Goal: Transaction & Acquisition: Purchase product/service

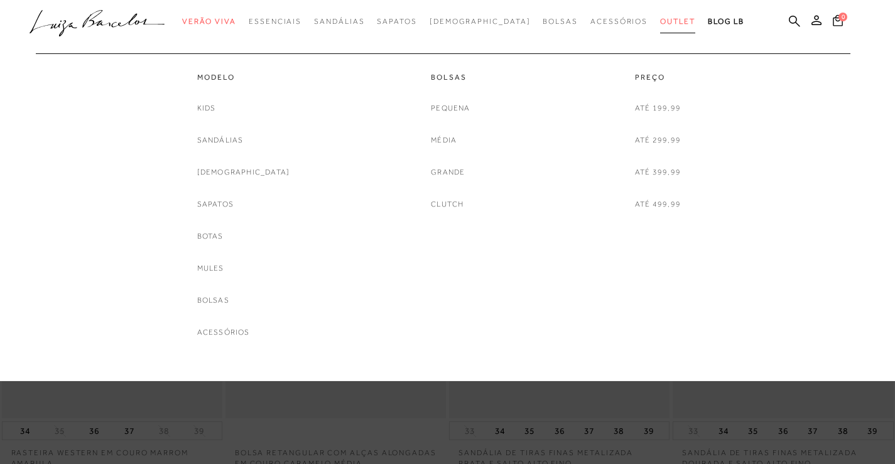
click at [660, 20] on span "Outlet" at bounding box center [677, 21] width 35 height 9
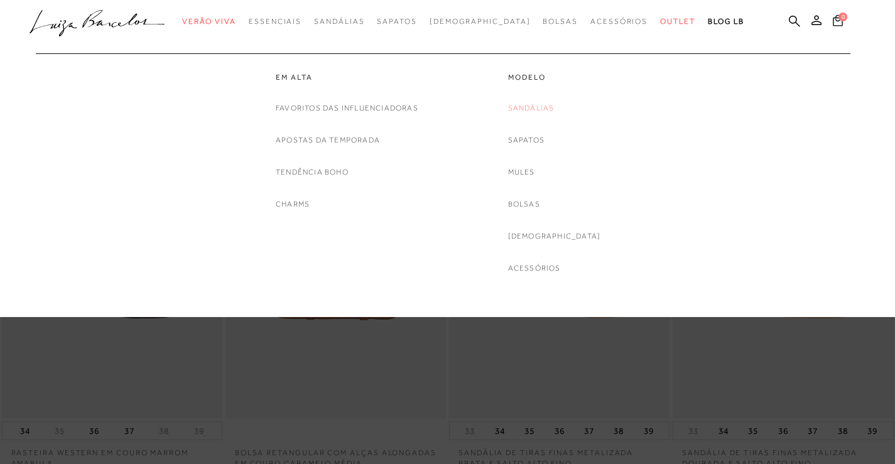
click at [543, 109] on link "Sandálias" at bounding box center [531, 108] width 46 height 13
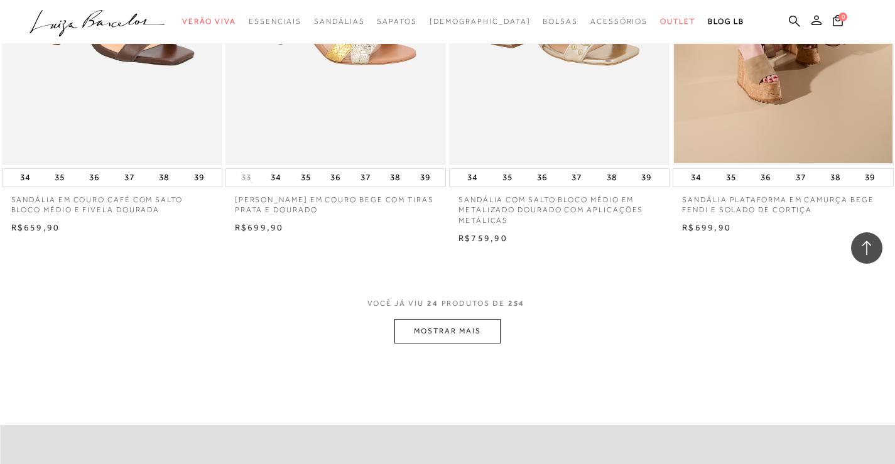
scroll to position [2324, 0]
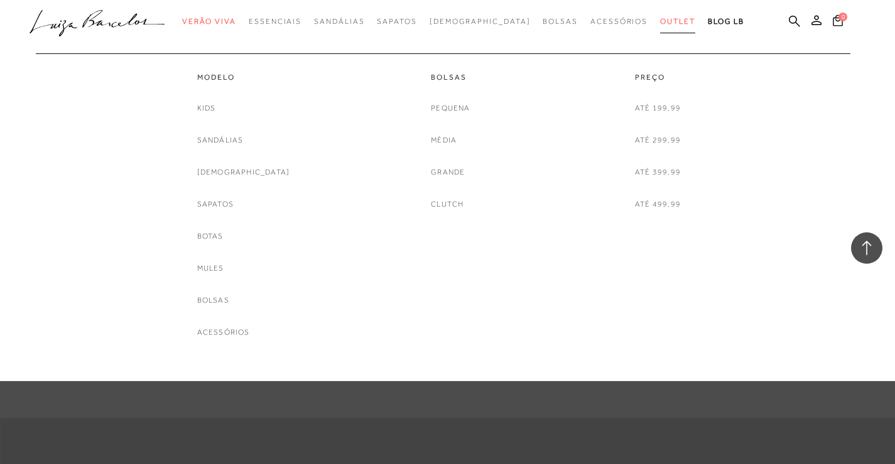
click at [660, 18] on span "Outlet" at bounding box center [677, 21] width 35 height 9
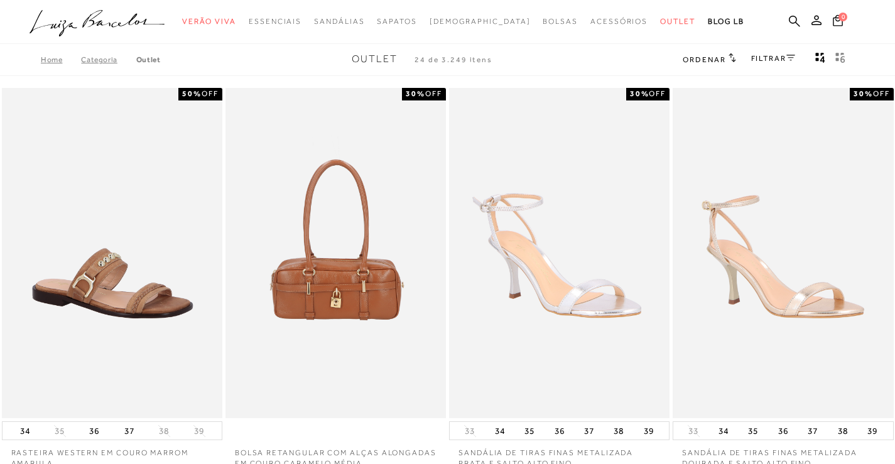
click at [106, 60] on link "Categoria" at bounding box center [108, 59] width 55 height 9
click at [117, 62] on link "Categoria" at bounding box center [108, 59] width 55 height 9
click at [100, 58] on link "Categoria" at bounding box center [108, 59] width 55 height 9
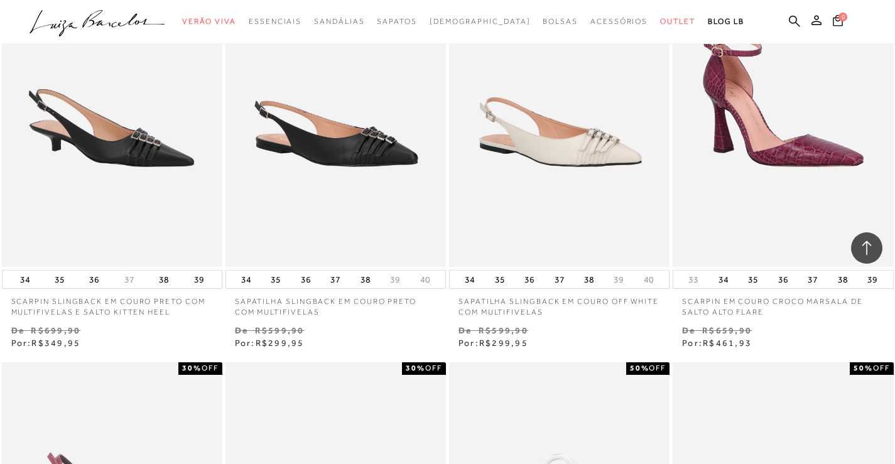
scroll to position [2324, 0]
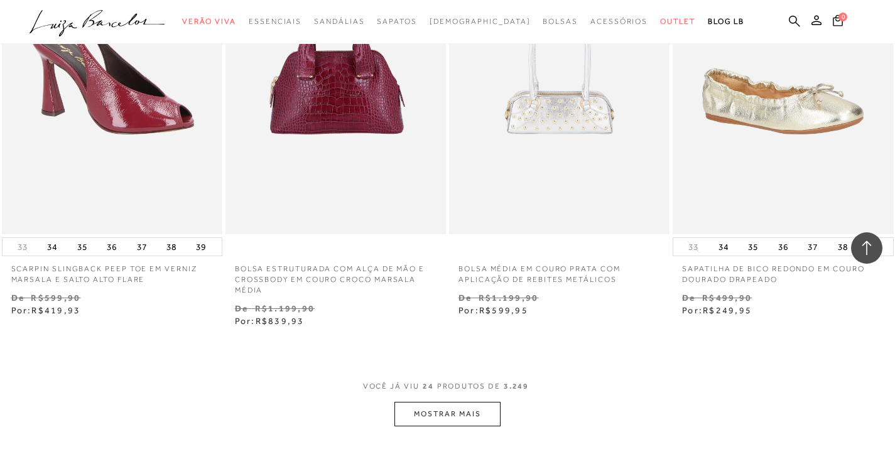
click at [477, 411] on button "MOSTRAR MAIS" at bounding box center [447, 414] width 106 height 24
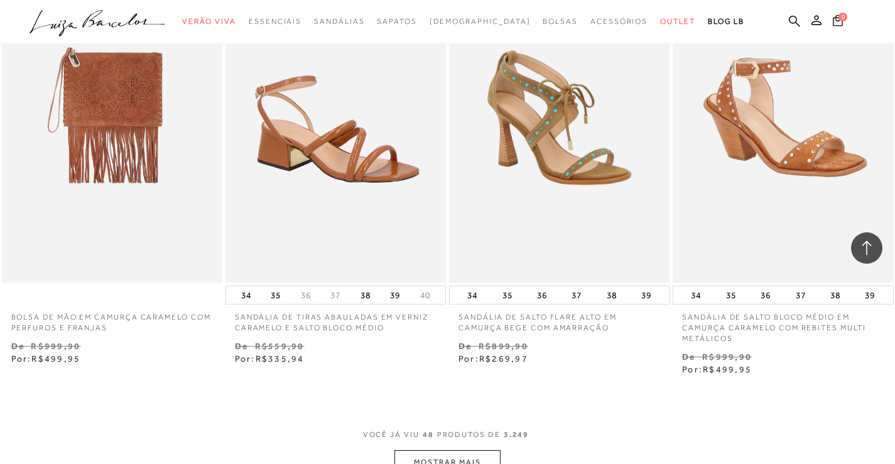
scroll to position [5024, 0]
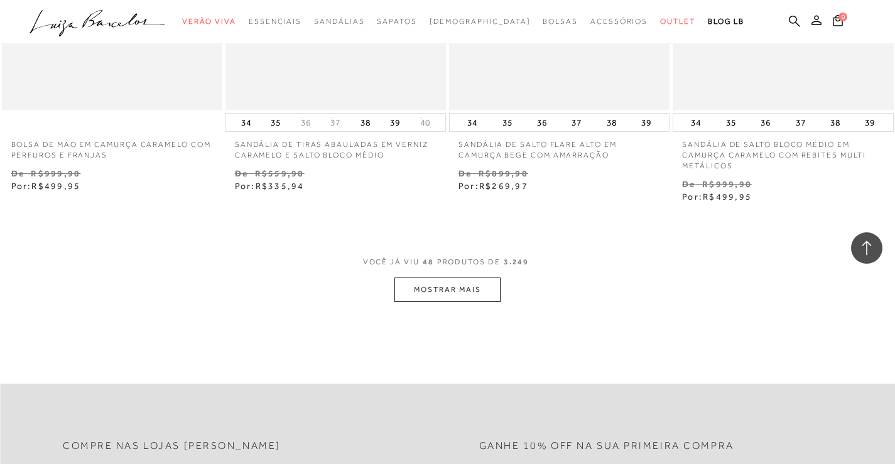
click at [478, 290] on button "MOSTRAR MAIS" at bounding box center [447, 290] width 106 height 24
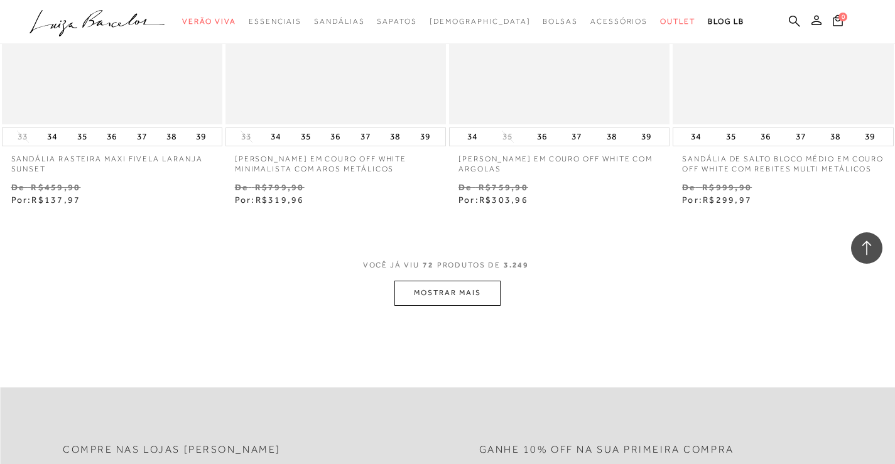
scroll to position [7599, 0]
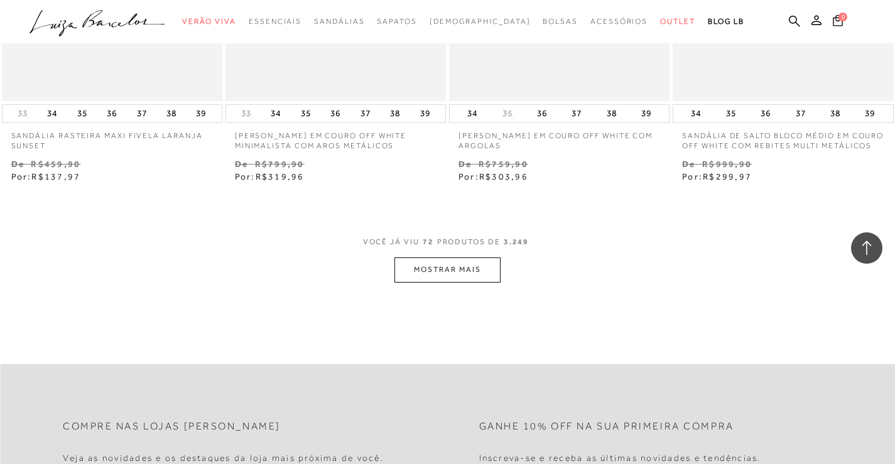
click at [445, 281] on button "MOSTRAR MAIS" at bounding box center [447, 270] width 106 height 24
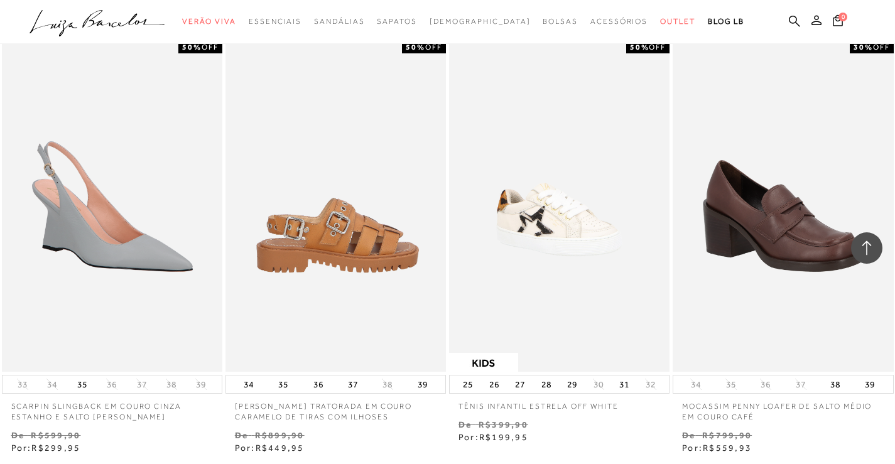
scroll to position [9986, 0]
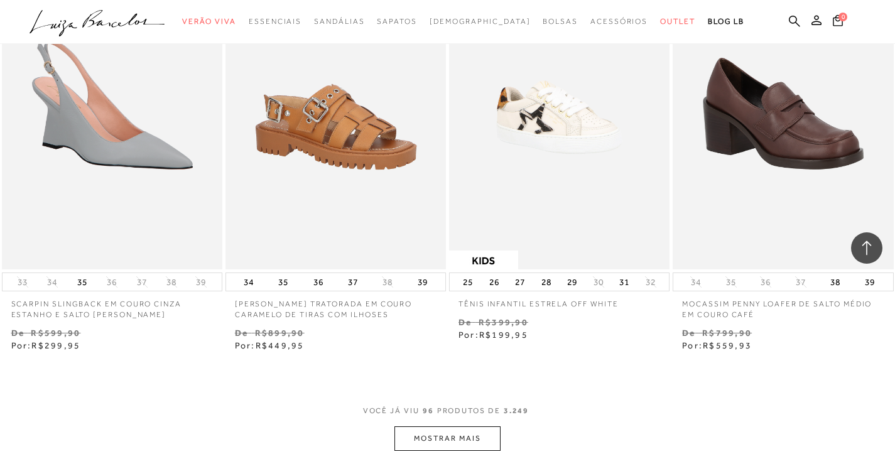
click at [448, 426] on button "MOSTRAR MAIS" at bounding box center [447, 438] width 106 height 24
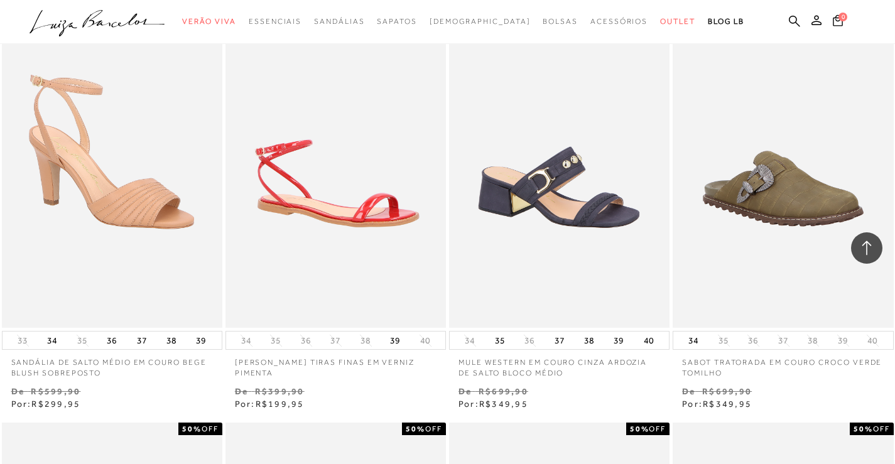
scroll to position [11242, 0]
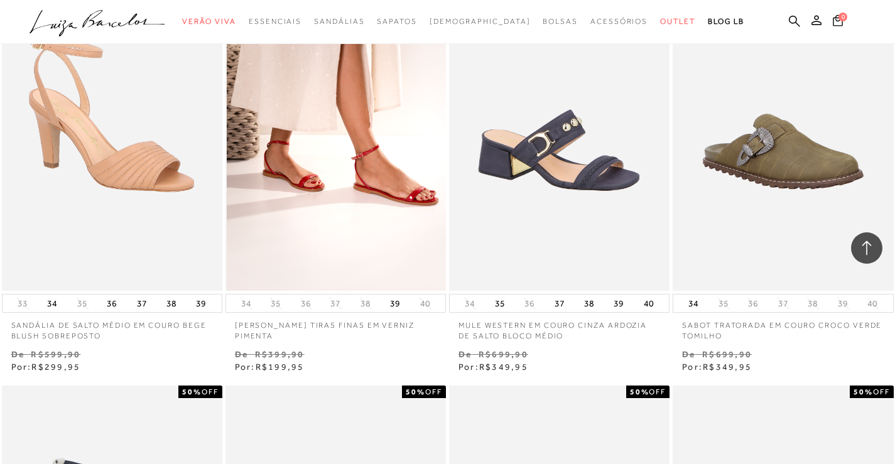
click at [350, 219] on img at bounding box center [336, 125] width 219 height 331
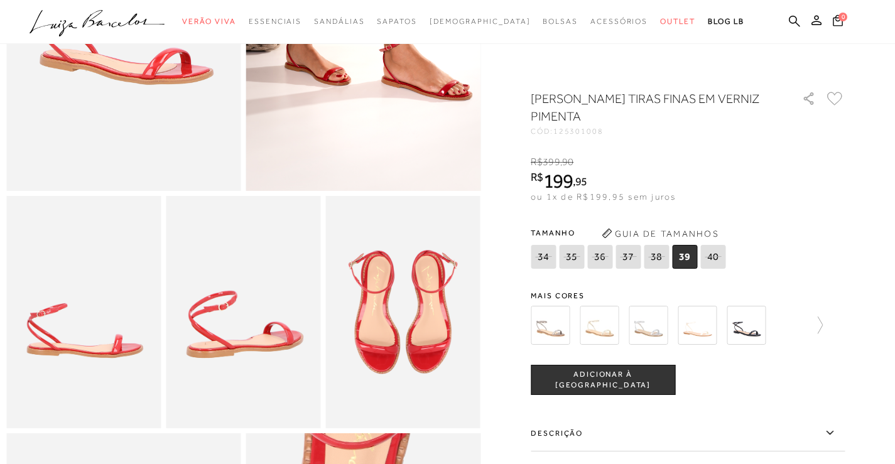
scroll to position [251, 0]
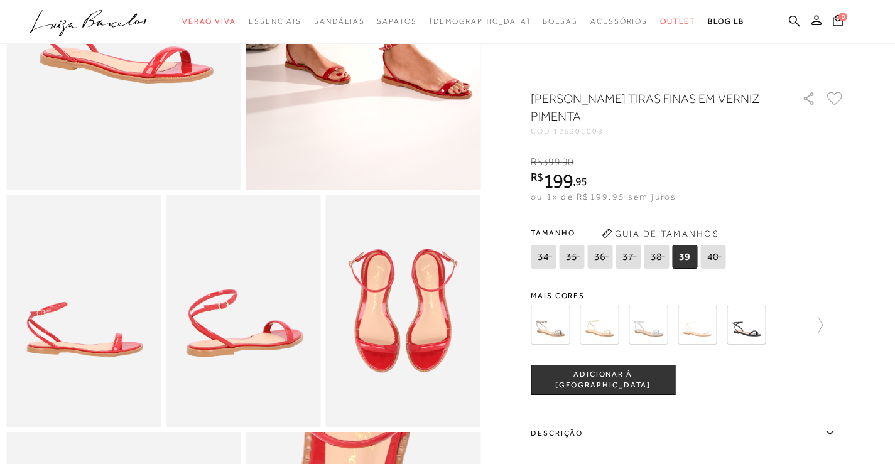
click at [562, 323] on img at bounding box center [550, 325] width 39 height 39
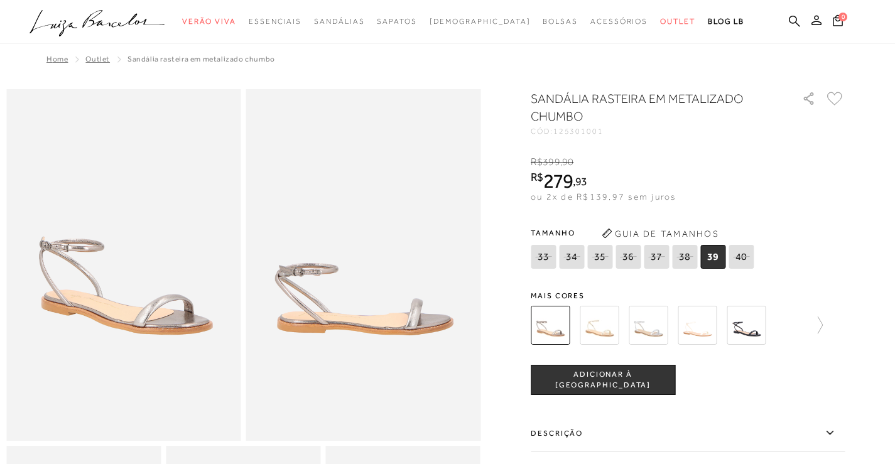
click at [614, 330] on img at bounding box center [599, 325] width 39 height 39
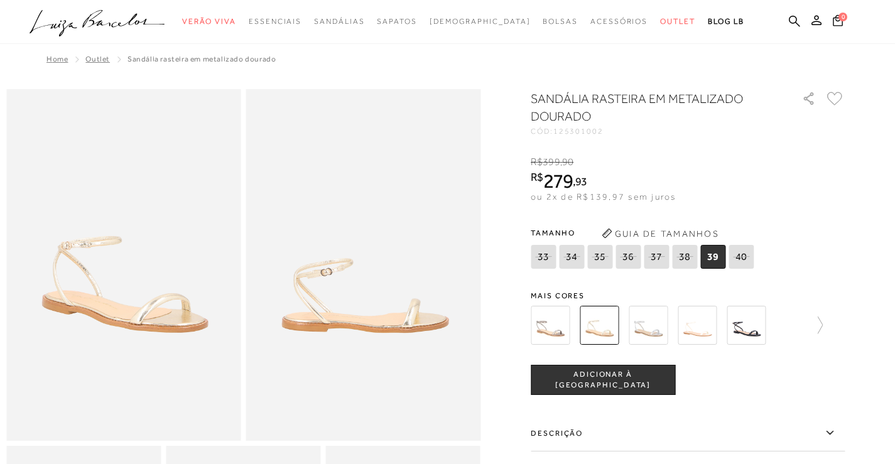
click at [663, 328] on img at bounding box center [648, 325] width 39 height 39
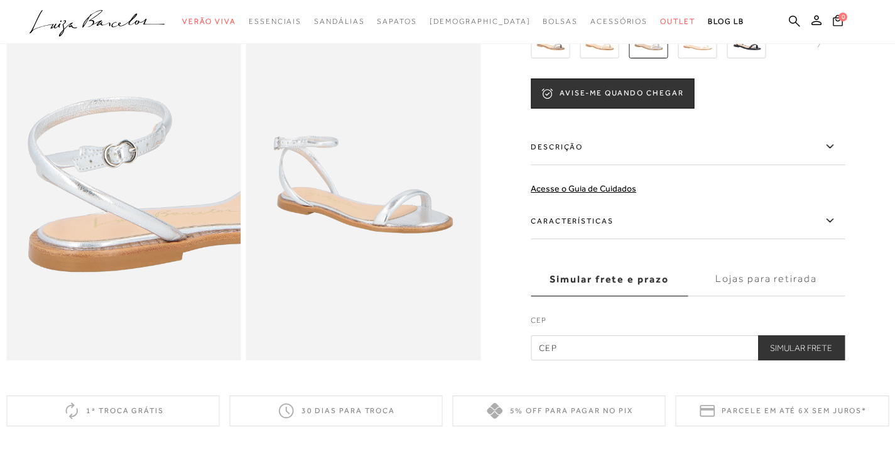
scroll to position [403, 0]
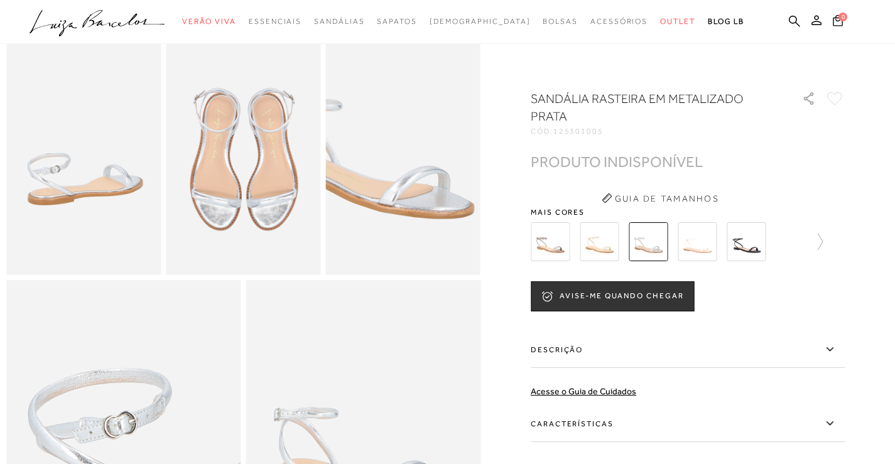
click at [700, 242] on img at bounding box center [697, 241] width 39 height 39
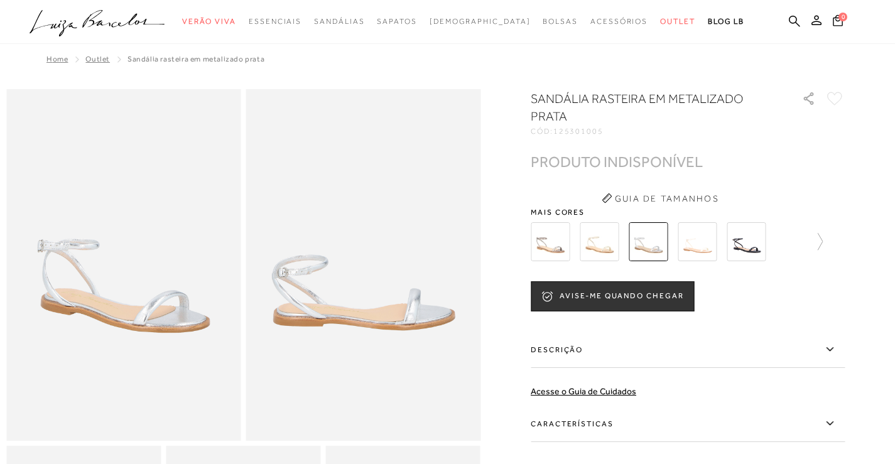
click at [758, 244] on img at bounding box center [746, 241] width 39 height 39
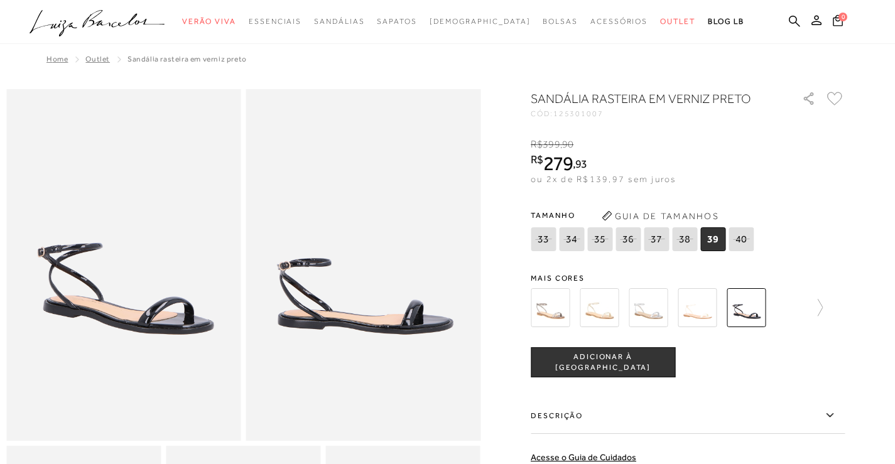
scroll to position [314, 0]
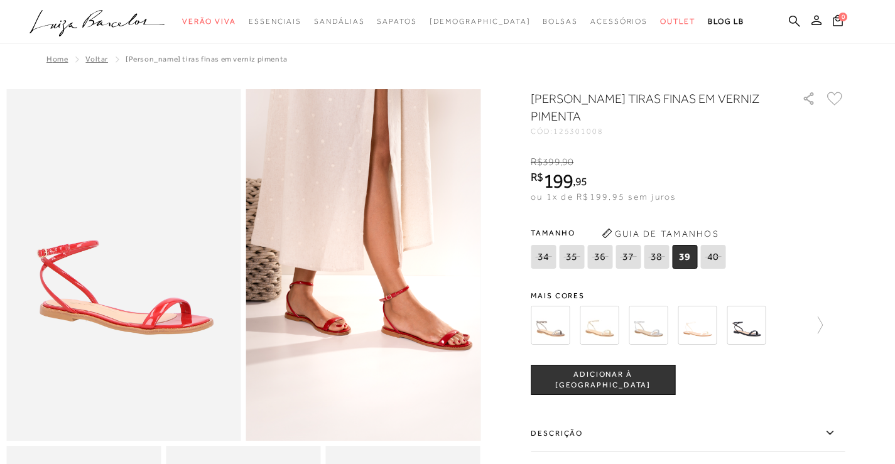
click at [614, 384] on span "ADICIONAR À [GEOGRAPHIC_DATA]" at bounding box center [602, 380] width 143 height 22
click at [842, 24] on icon at bounding box center [838, 19] width 10 height 11
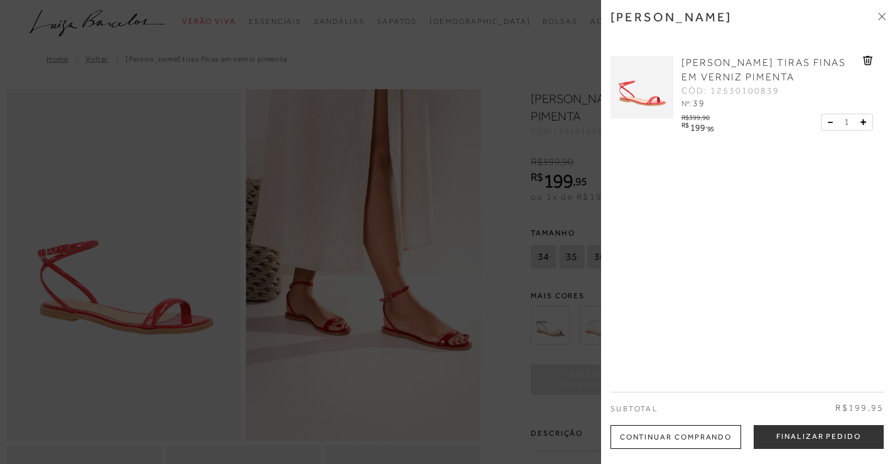
click at [688, 436] on div "Continuar Comprando" at bounding box center [675, 437] width 131 height 24
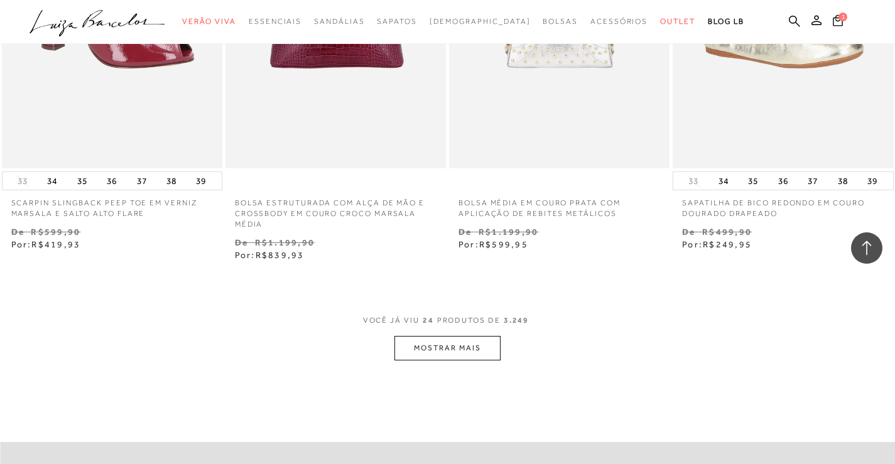
scroll to position [2387, 0]
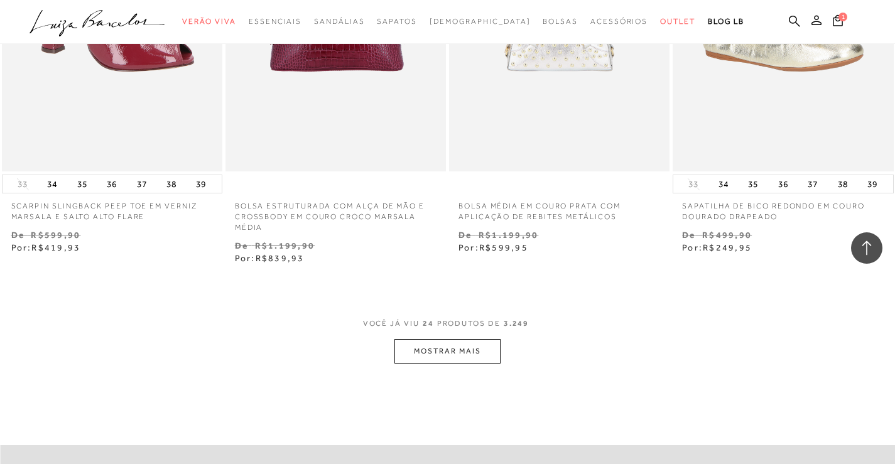
click at [441, 352] on button "MOSTRAR MAIS" at bounding box center [447, 351] width 106 height 24
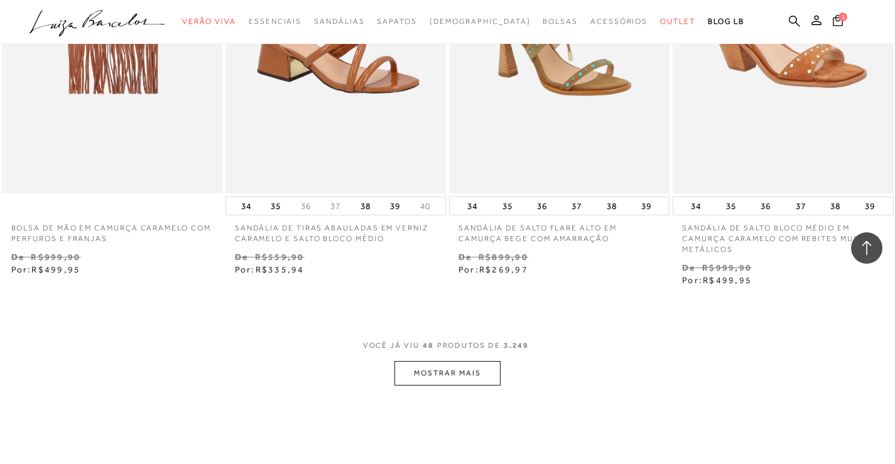
scroll to position [4962, 0]
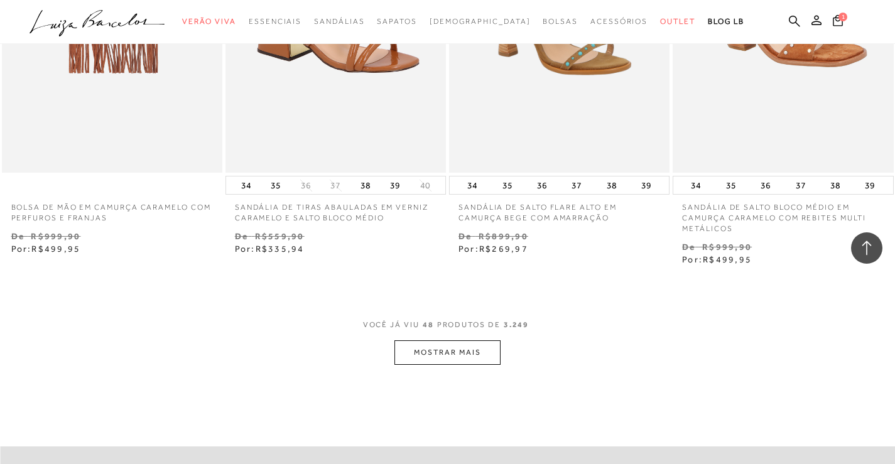
click at [469, 347] on button "MOSTRAR MAIS" at bounding box center [447, 352] width 106 height 24
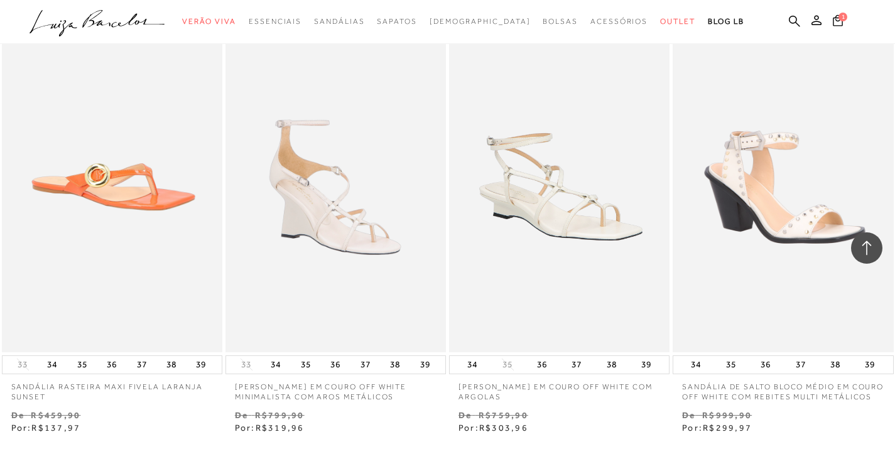
scroll to position [7599, 0]
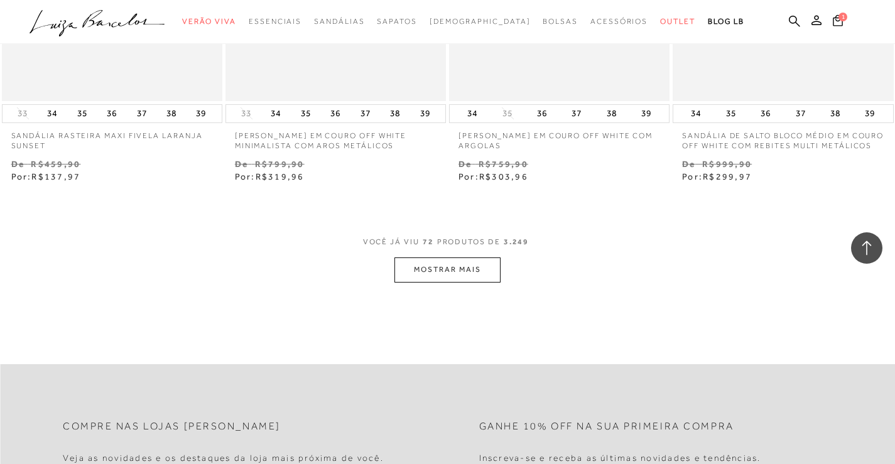
click at [447, 278] on button "MOSTRAR MAIS" at bounding box center [447, 270] width 106 height 24
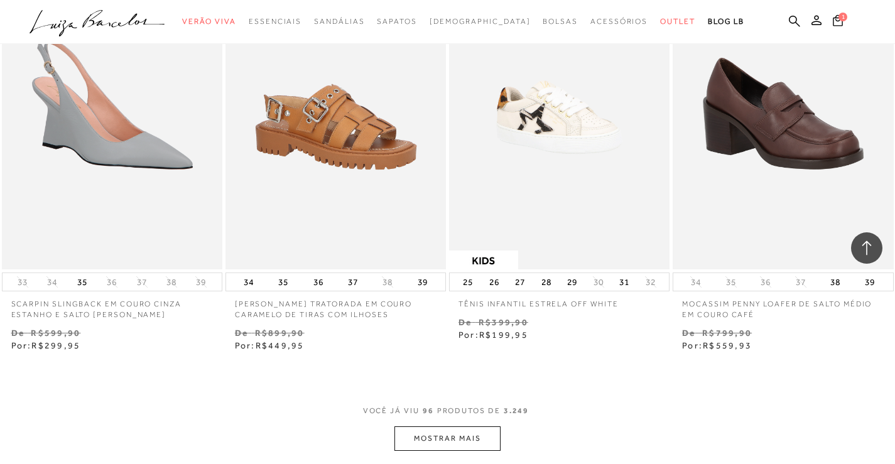
scroll to position [10049, 0]
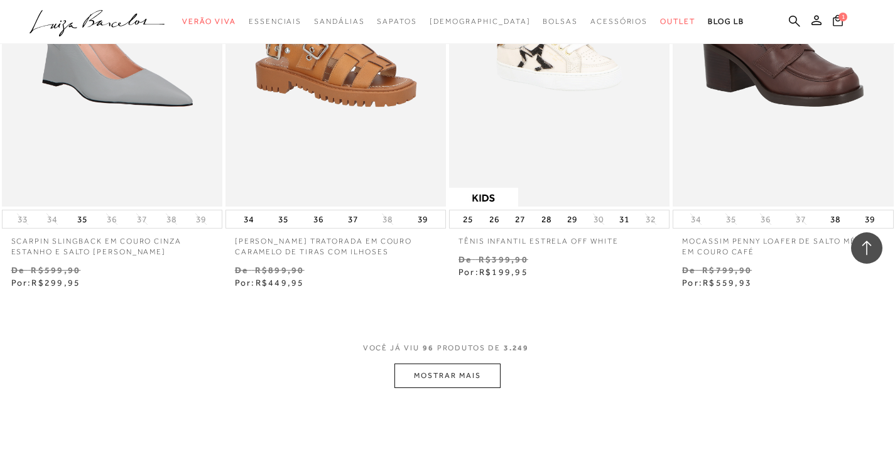
click at [451, 385] on button "MOSTRAR MAIS" at bounding box center [447, 376] width 106 height 24
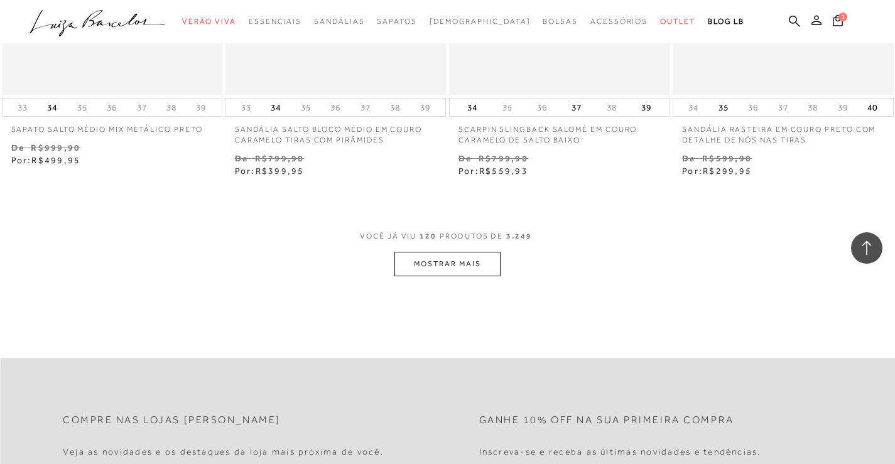
scroll to position [12812, 0]
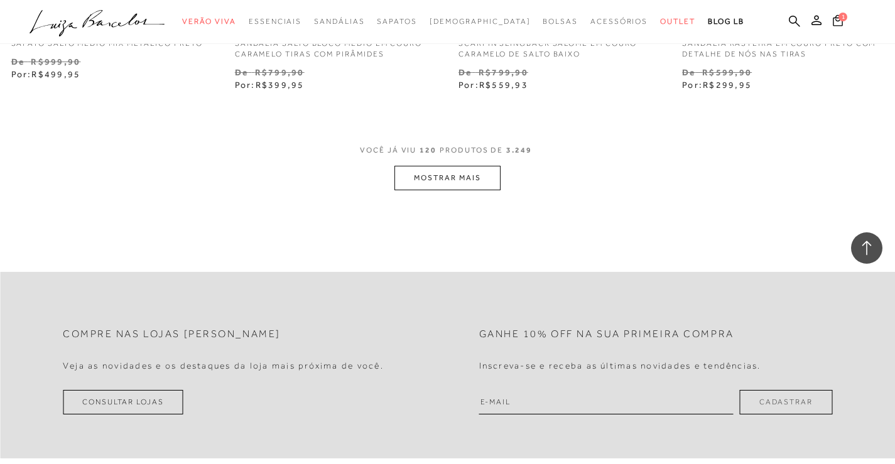
click at [443, 188] on button "MOSTRAR MAIS" at bounding box center [447, 178] width 106 height 24
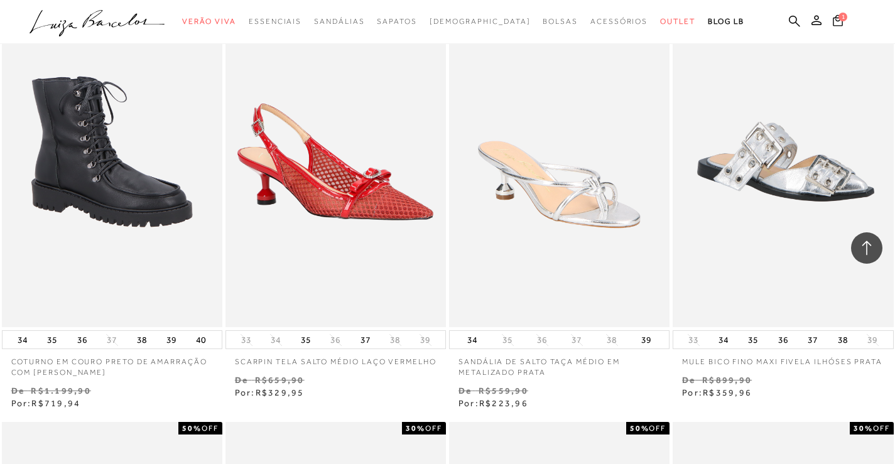
scroll to position [15073, 0]
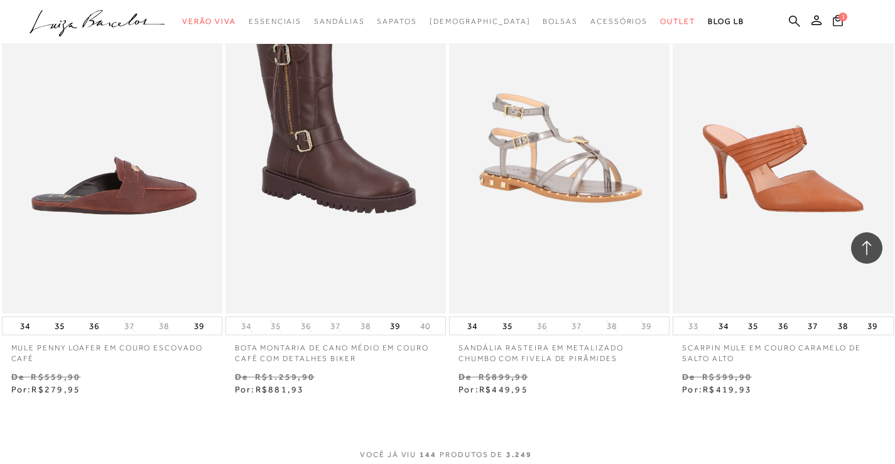
click at [126, 249] on img at bounding box center [112, 147] width 219 height 331
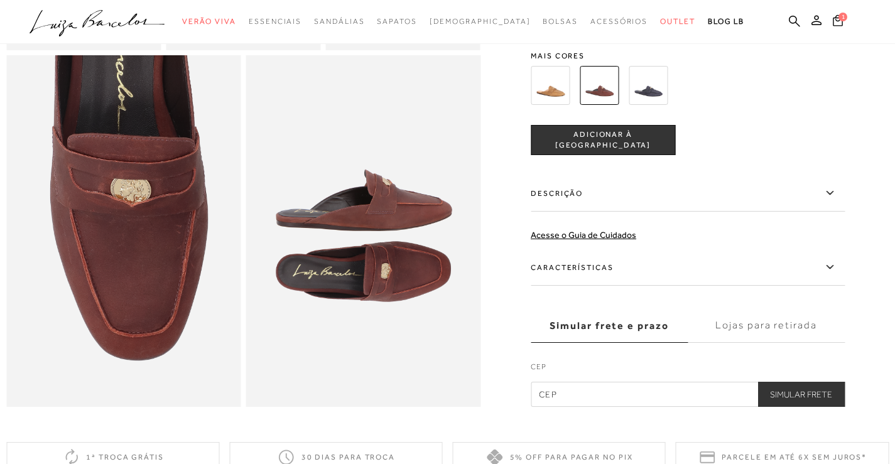
scroll to position [314, 0]
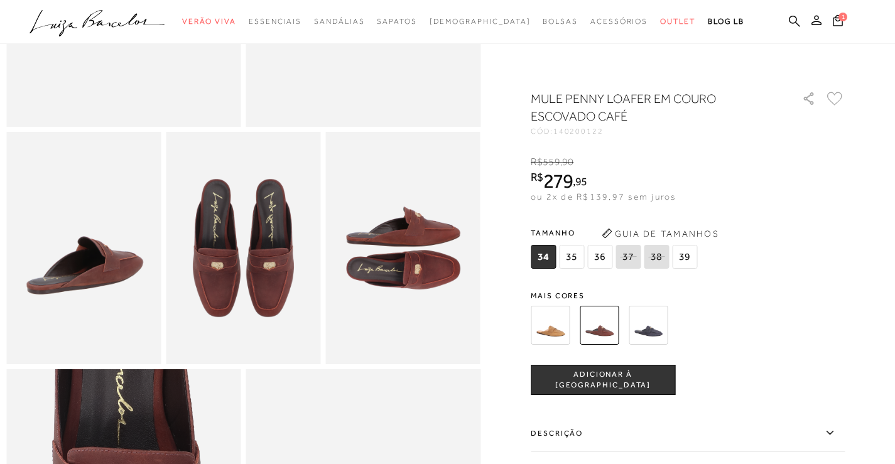
click at [551, 325] on img at bounding box center [550, 325] width 39 height 39
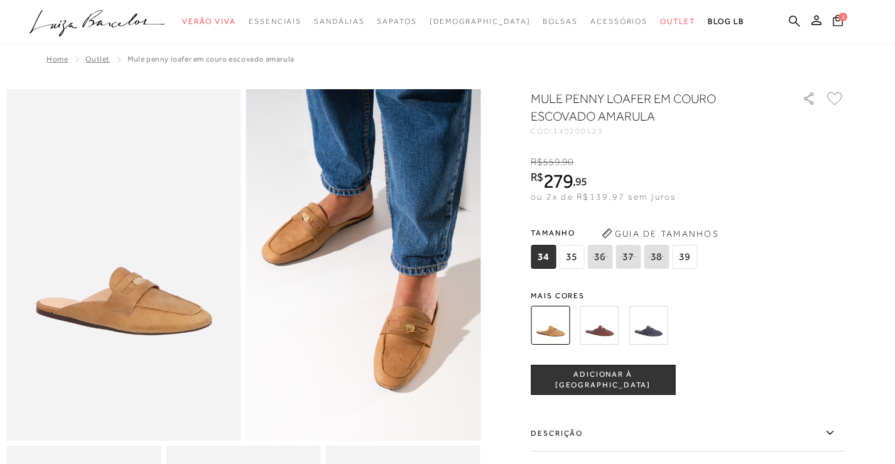
click at [656, 328] on img at bounding box center [648, 325] width 39 height 39
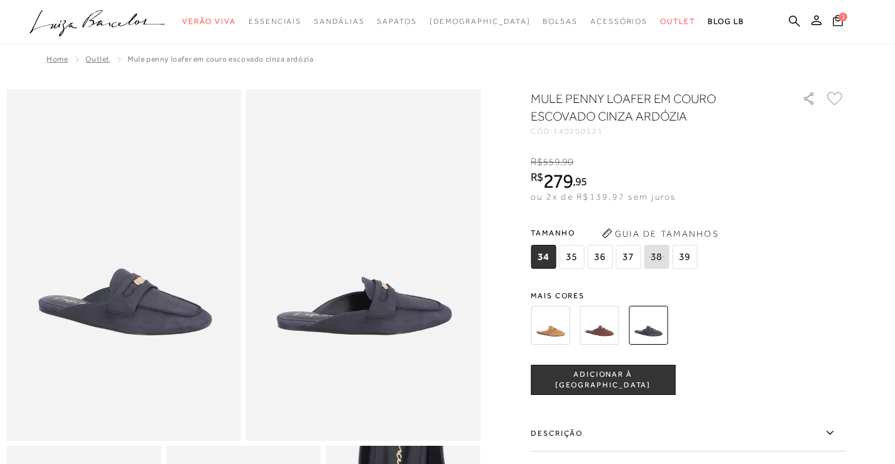
click at [545, 330] on img at bounding box center [550, 325] width 39 height 39
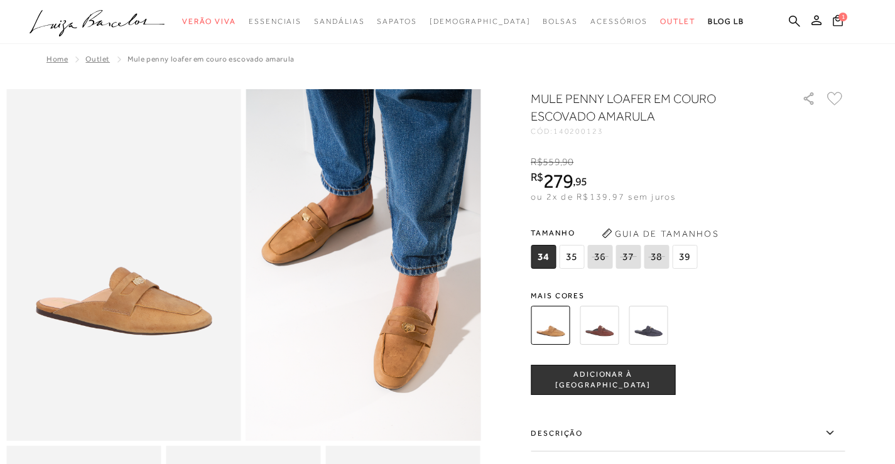
click at [691, 256] on span "39" at bounding box center [684, 257] width 25 height 24
click at [623, 377] on span "ADICIONAR À [GEOGRAPHIC_DATA]" at bounding box center [602, 380] width 143 height 22
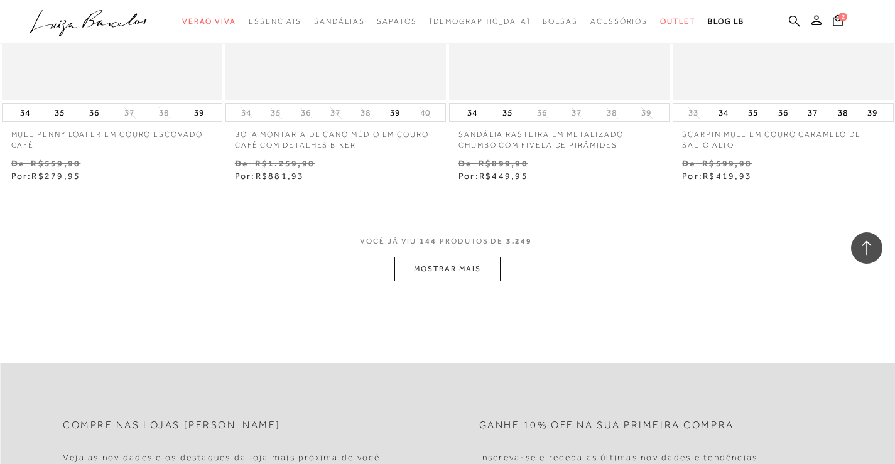
scroll to position [15325, 0]
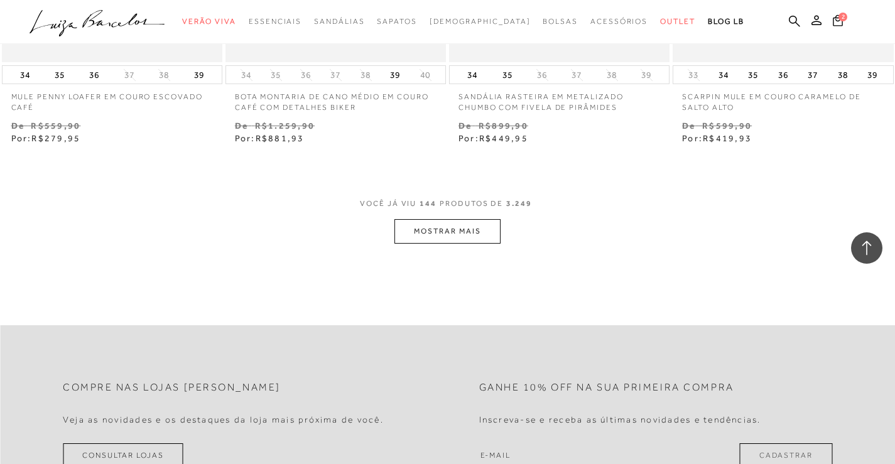
click at [450, 242] on button "MOSTRAR MAIS" at bounding box center [447, 231] width 106 height 24
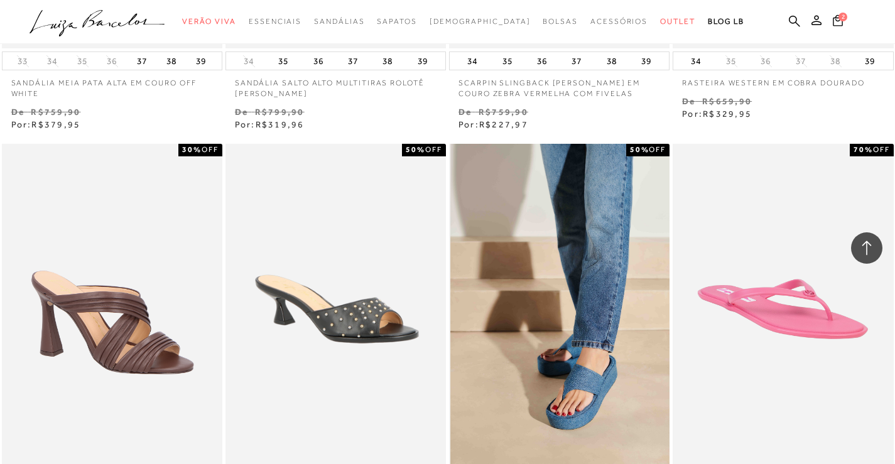
scroll to position [16329, 0]
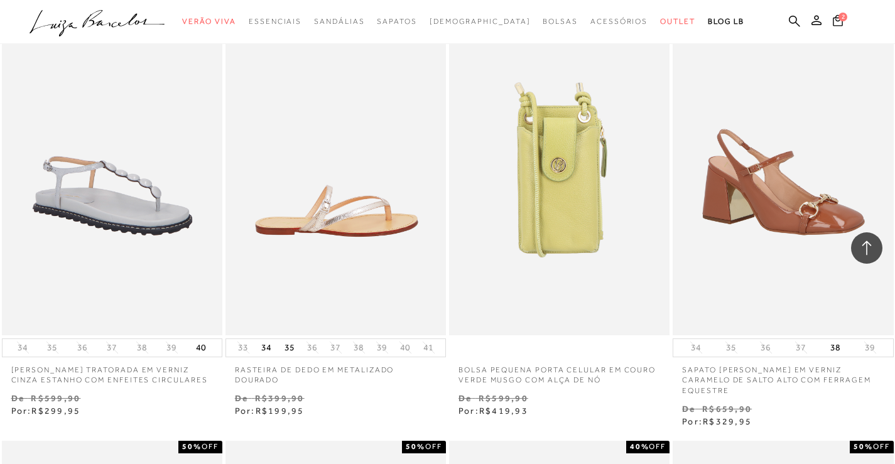
click at [347, 278] on img at bounding box center [336, 169] width 219 height 331
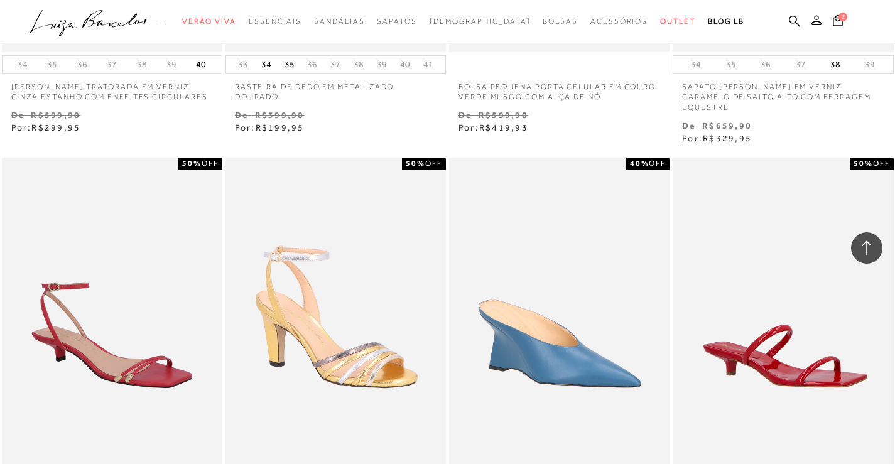
scroll to position [17209, 0]
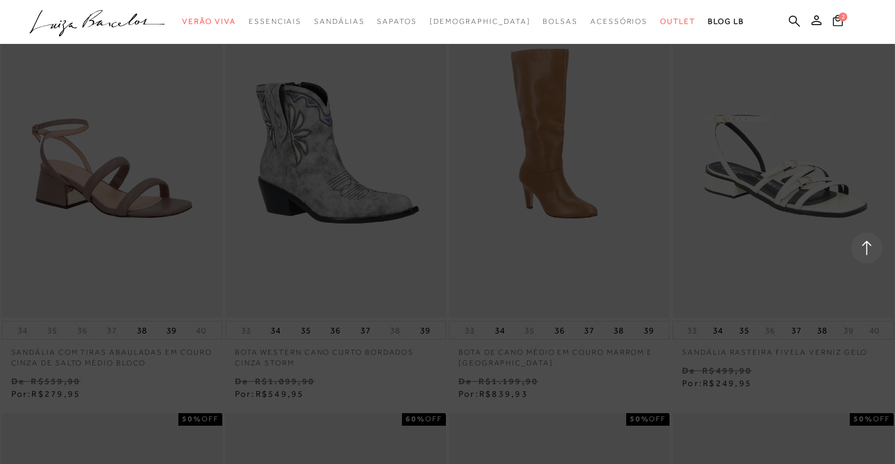
click at [791, 246] on div at bounding box center [447, 232] width 895 height 464
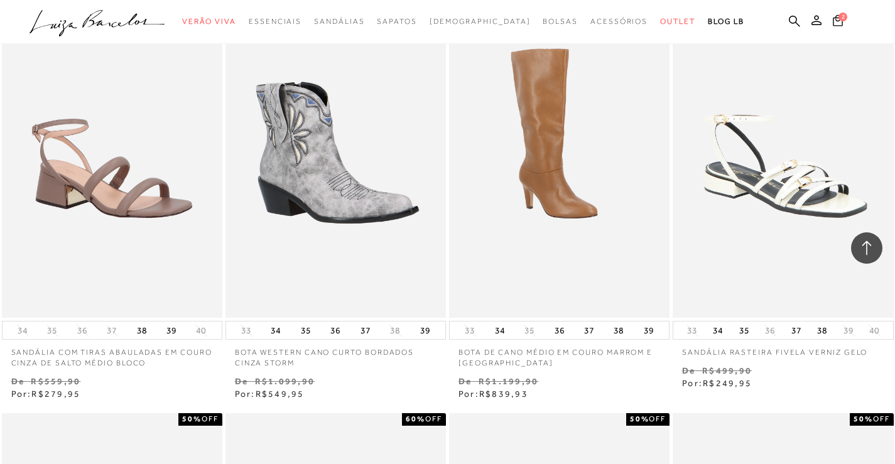
scroll to position [16832, 0]
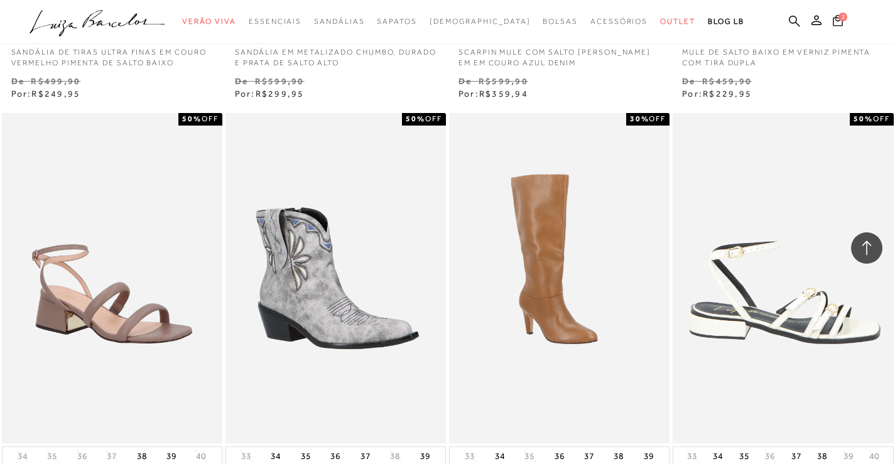
click at [731, 190] on img at bounding box center [783, 278] width 219 height 331
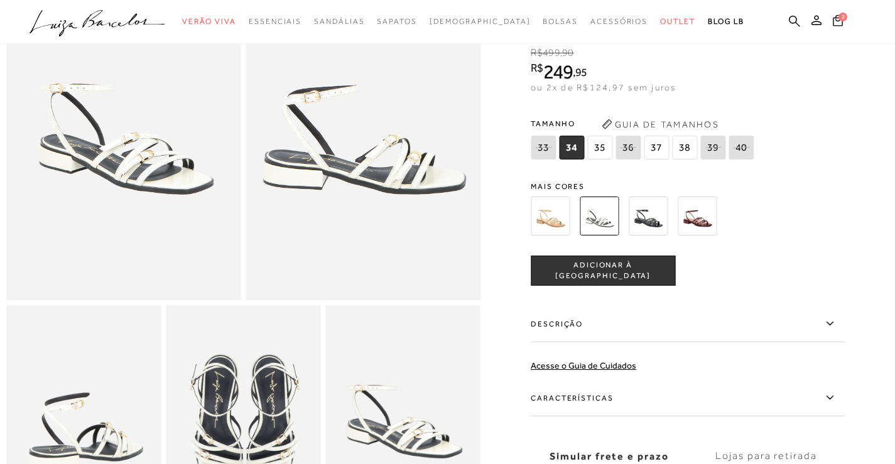
scroll to position [113, 0]
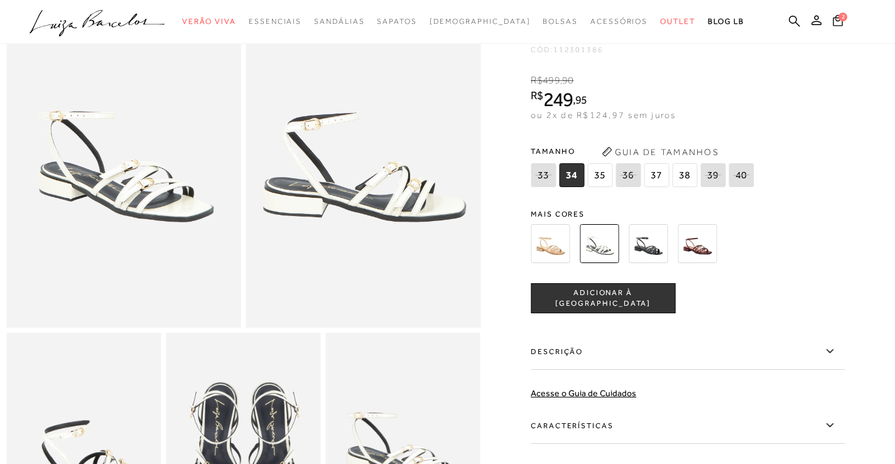
click at [647, 261] on img at bounding box center [648, 243] width 39 height 39
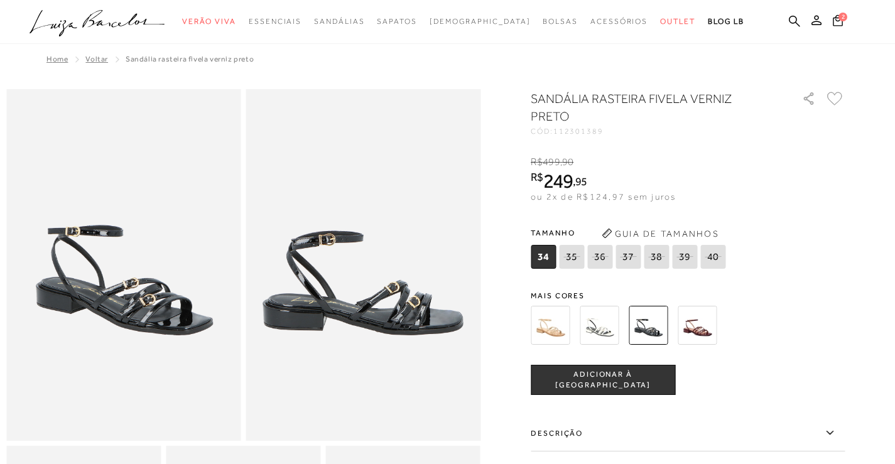
click at [558, 333] on img at bounding box center [550, 325] width 39 height 39
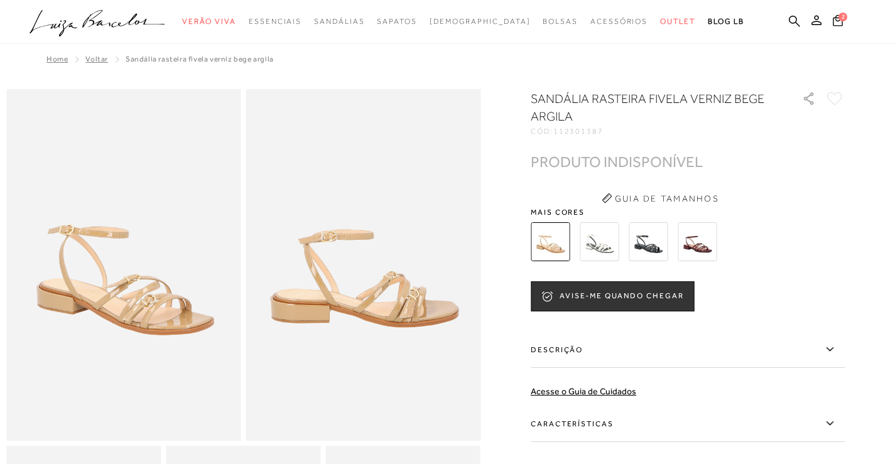
click at [706, 234] on img at bounding box center [697, 241] width 39 height 39
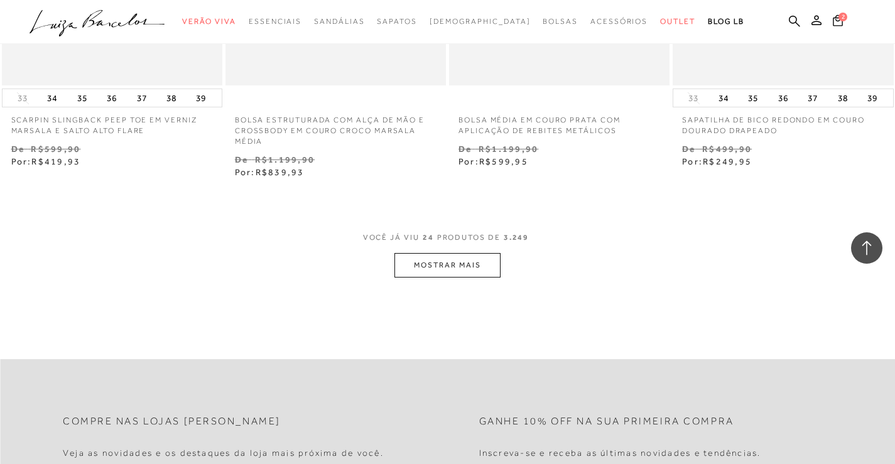
scroll to position [2501, 0]
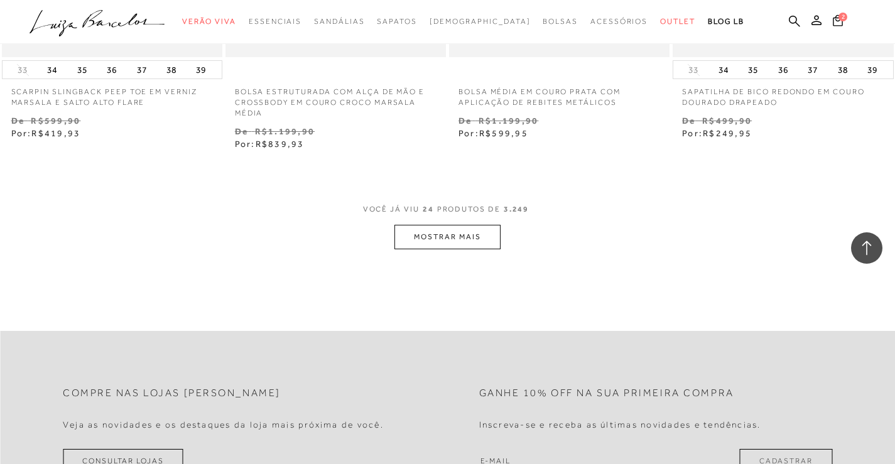
click at [438, 240] on button "MOSTRAR MAIS" at bounding box center [447, 237] width 106 height 24
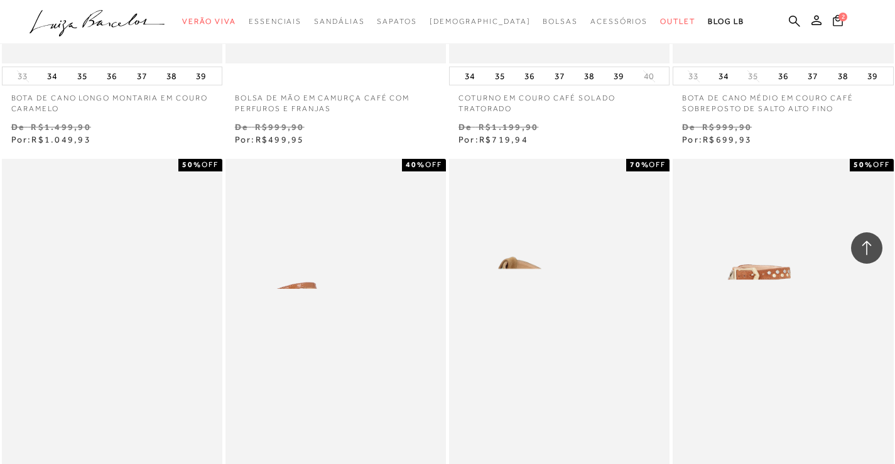
scroll to position [5013, 0]
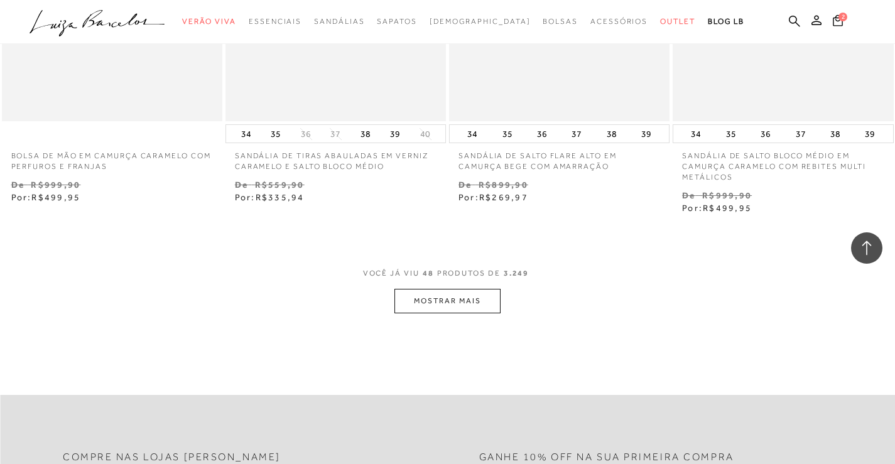
click at [457, 303] on button "MOSTRAR MAIS" at bounding box center [447, 301] width 106 height 24
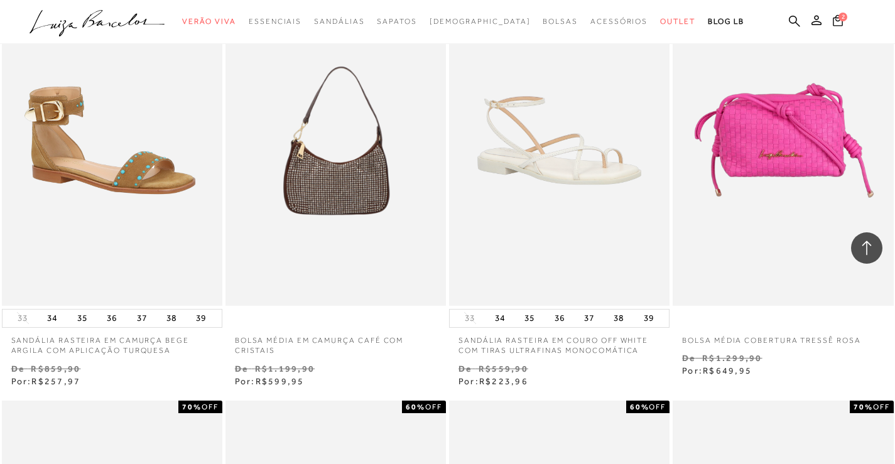
scroll to position [6960, 0]
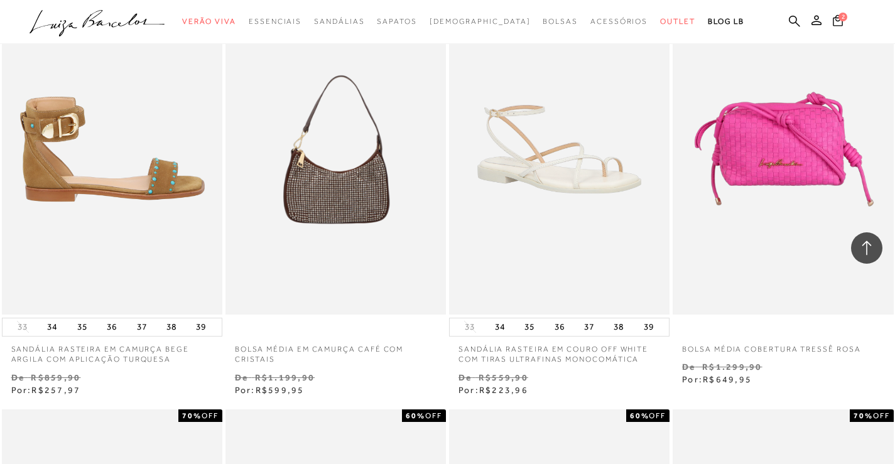
click at [77, 239] on img at bounding box center [112, 149] width 219 height 331
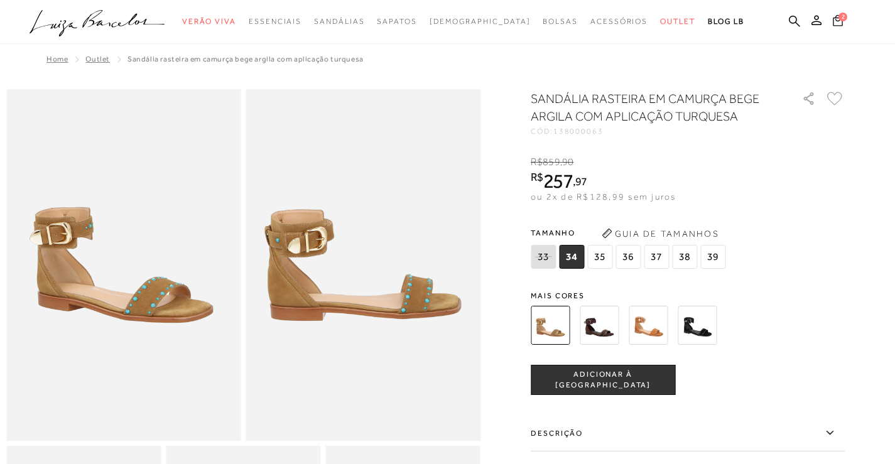
click at [840, 18] on span "2" at bounding box center [842, 17] width 9 height 9
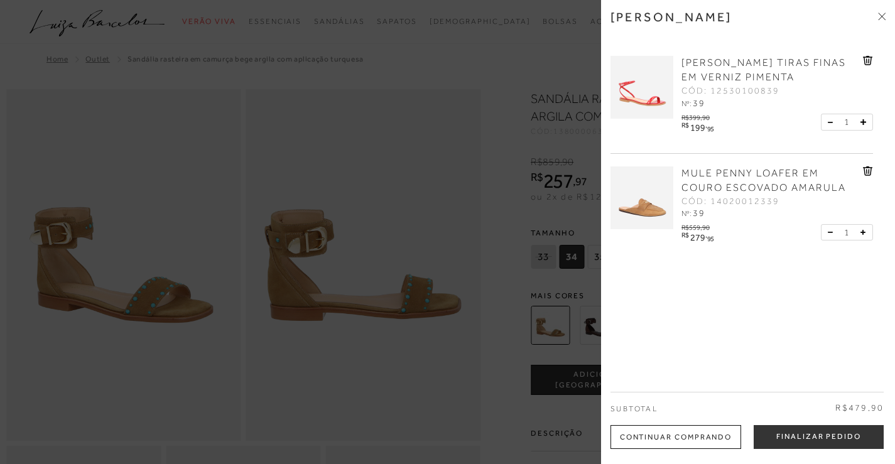
click at [688, 433] on div "Continuar Comprando" at bounding box center [675, 437] width 131 height 24
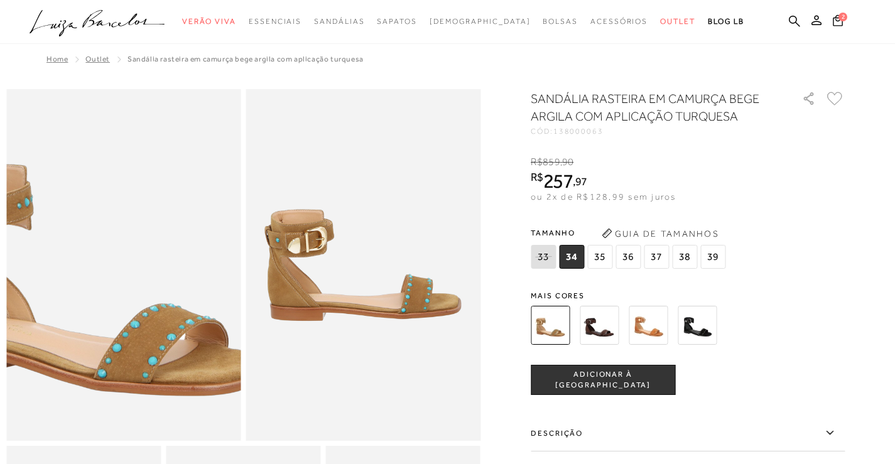
click at [152, 253] on img at bounding box center [93, 280] width 469 height 704
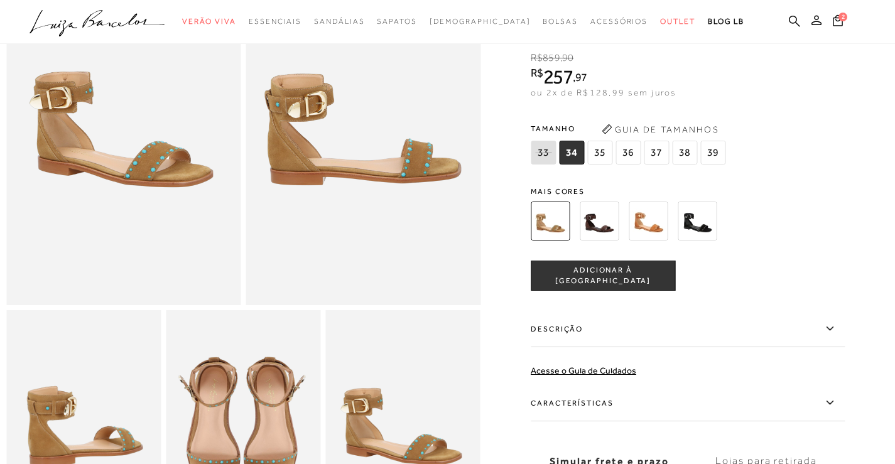
scroll to position [126, 0]
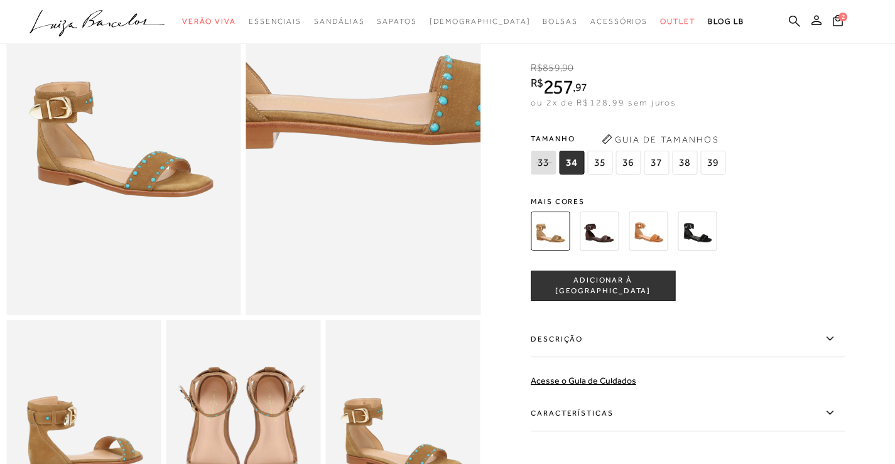
click at [375, 247] on img at bounding box center [353, 37] width 469 height 704
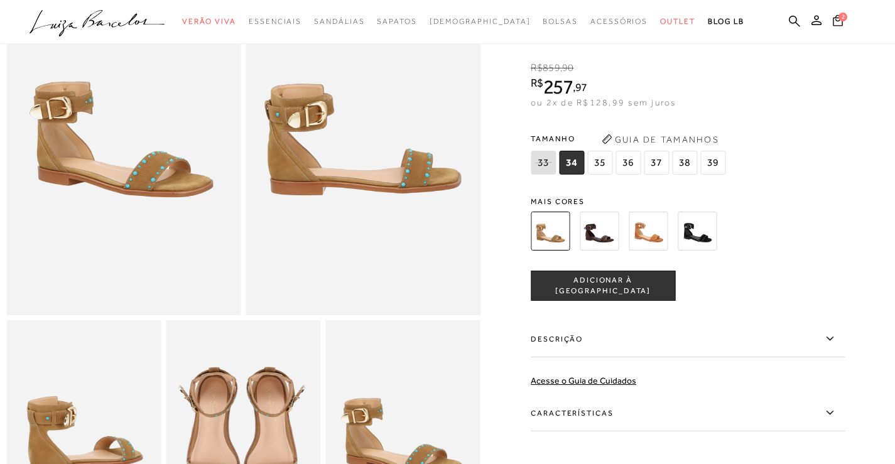
click at [719, 175] on span "39" at bounding box center [712, 163] width 25 height 24
click at [613, 295] on span "ADICIONAR À [GEOGRAPHIC_DATA]" at bounding box center [602, 285] width 143 height 22
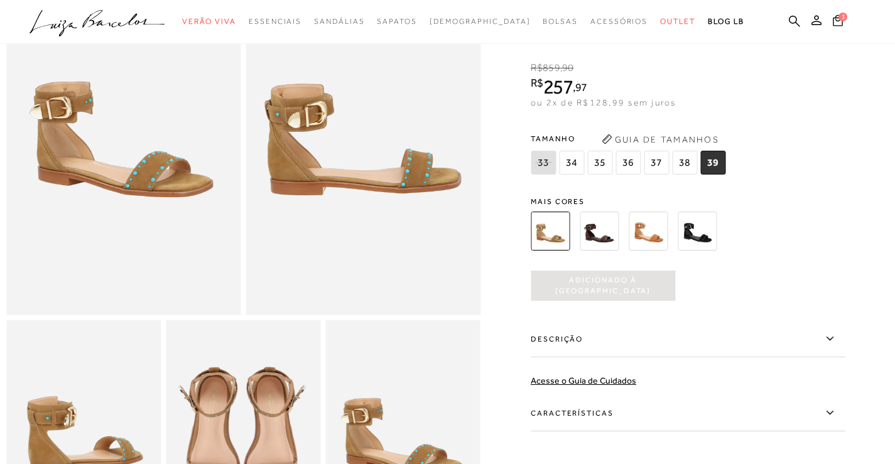
scroll to position [0, 0]
